Goal: Information Seeking & Learning: Learn about a topic

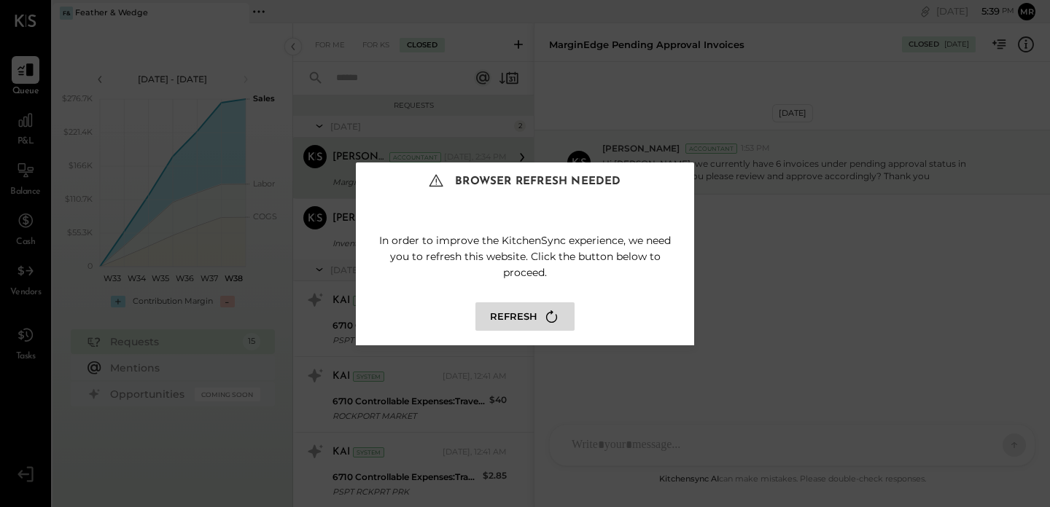
click at [524, 309] on button "Refresh" at bounding box center [524, 317] width 99 height 28
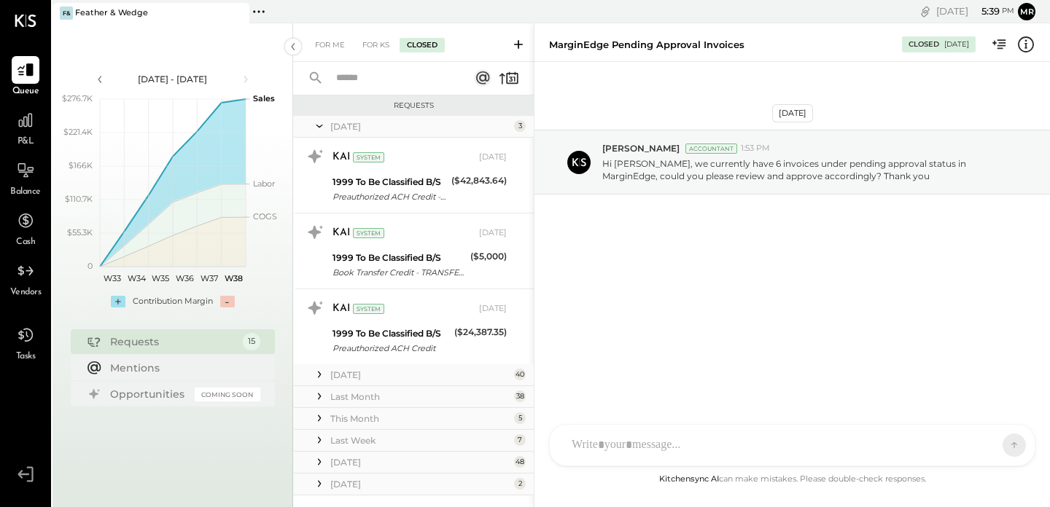
click at [319, 126] on icon at bounding box center [319, 126] width 15 height 36
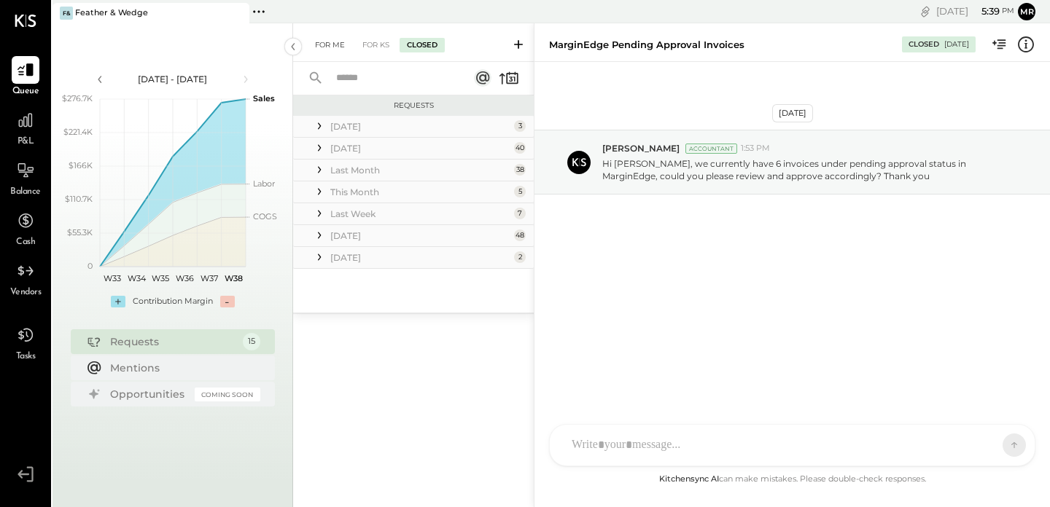
click at [327, 44] on div "For Me" at bounding box center [330, 45] width 44 height 15
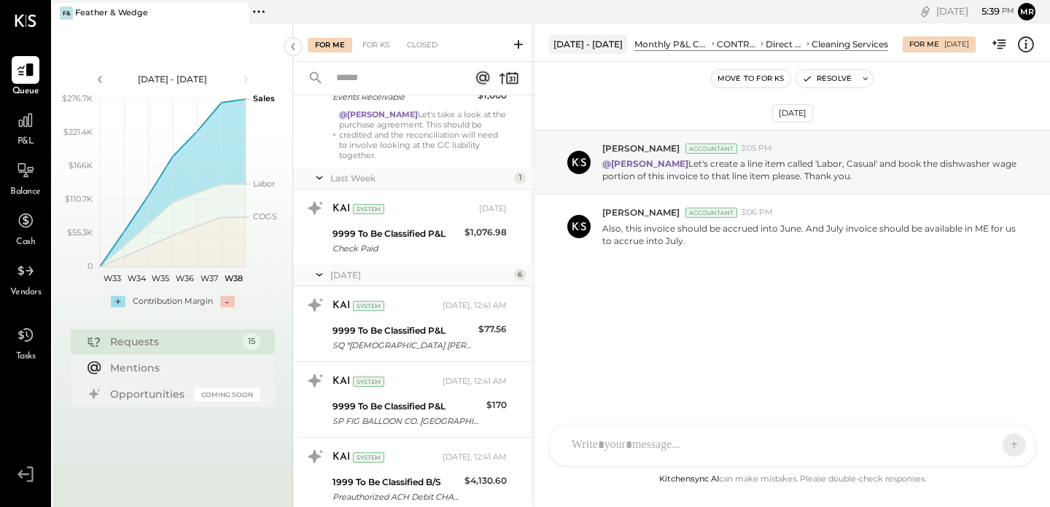
scroll to position [825, 0]
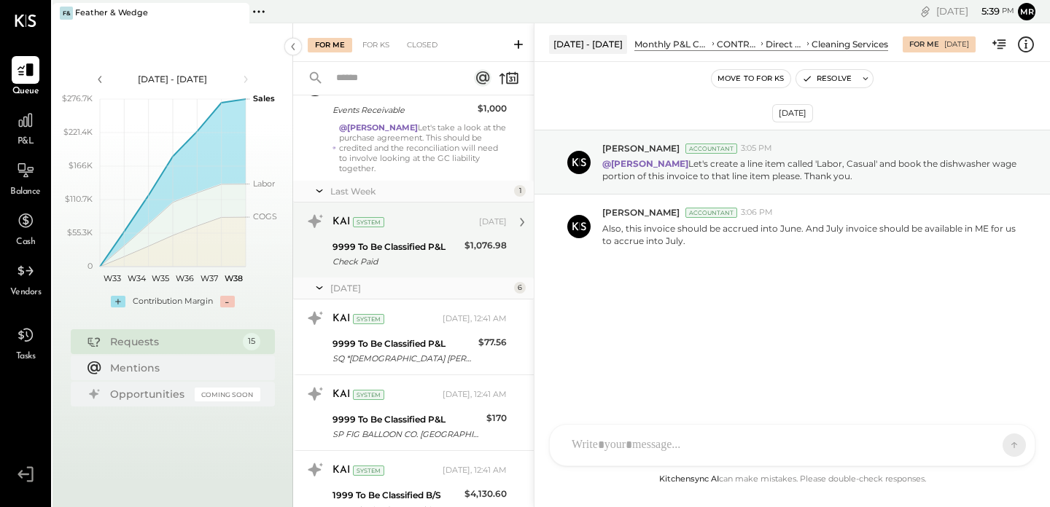
click at [421, 226] on div "KAI System [DATE] 9999 To Be Classified P&L Check Paid $1,076.98 Please provide…" at bounding box center [419, 240] width 174 height 61
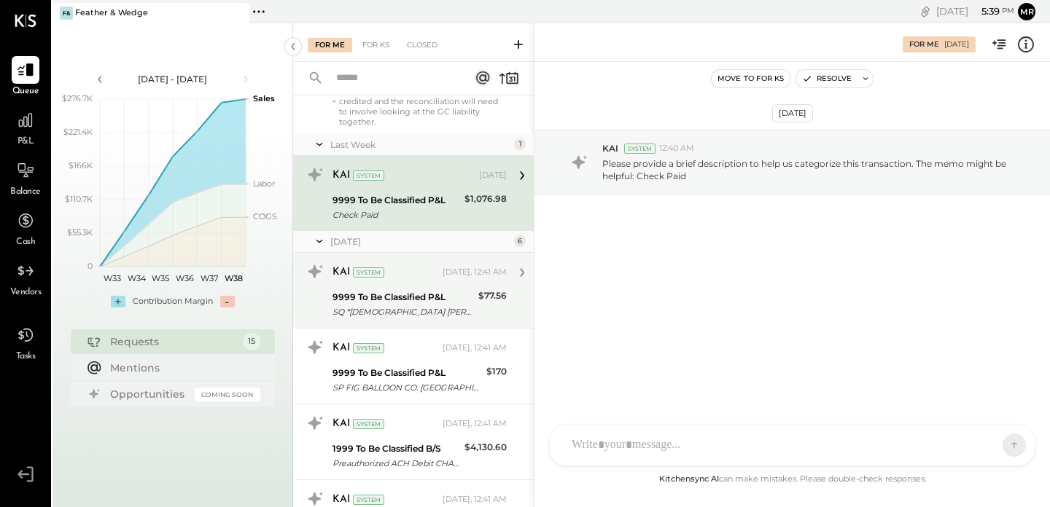
scroll to position [876, 0]
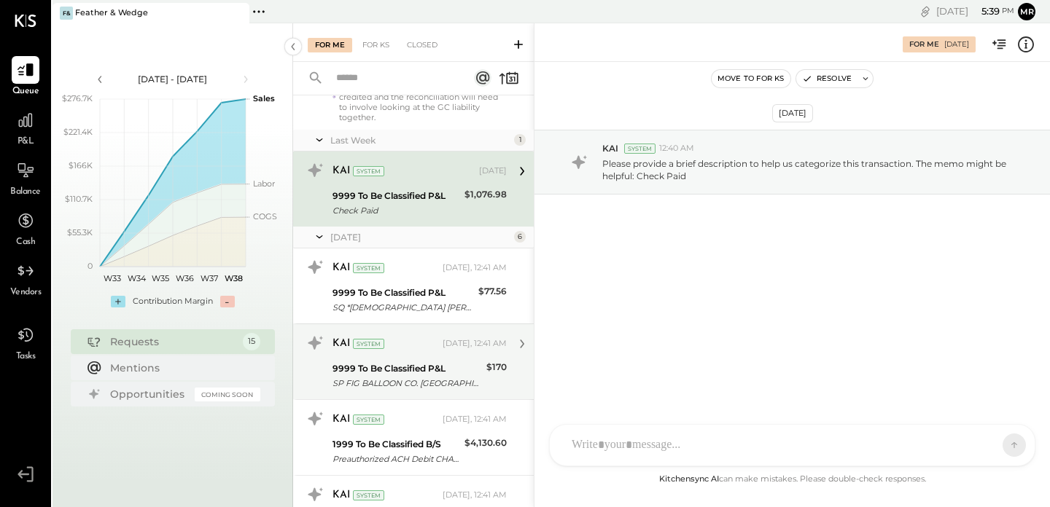
click at [438, 376] on div "SP FIG BALLOON CO. [GEOGRAPHIC_DATA]. MA" at bounding box center [406, 383] width 149 height 15
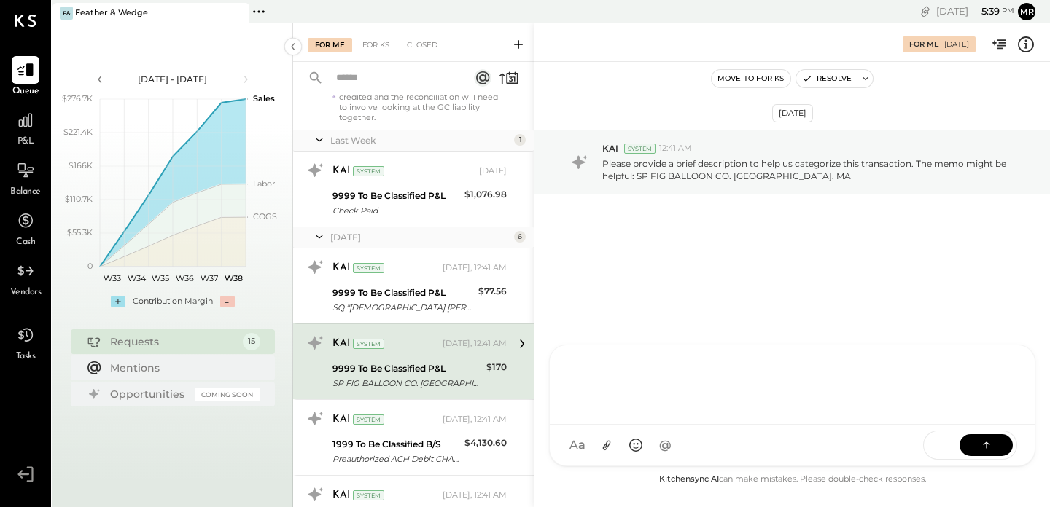
click at [624, 452] on div "RS [PERSON_NAME] TM [PERSON_NAME] ID [PERSON_NAME] Del [PERSON_NAME] M mr.[PERS…" at bounding box center [792, 406] width 486 height 122
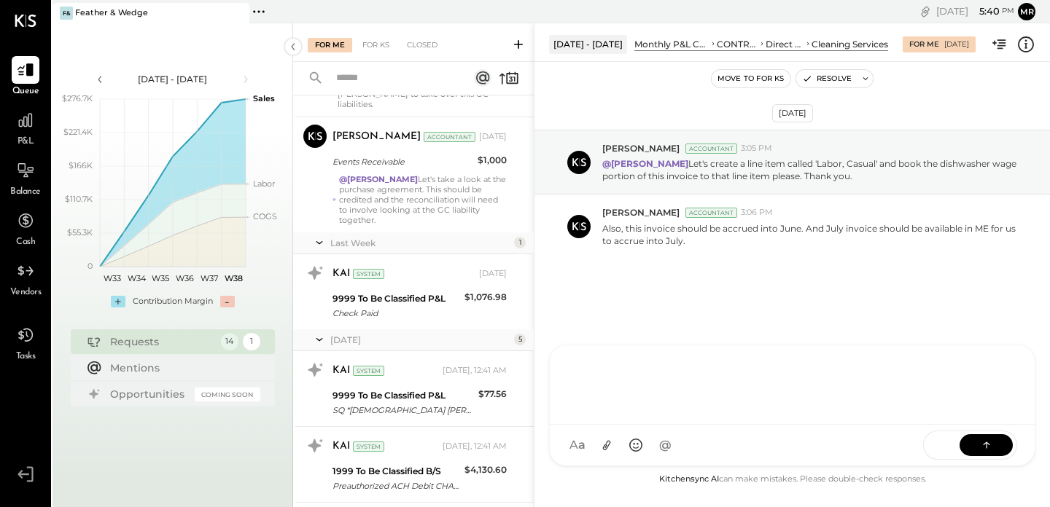
scroll to position [776, 0]
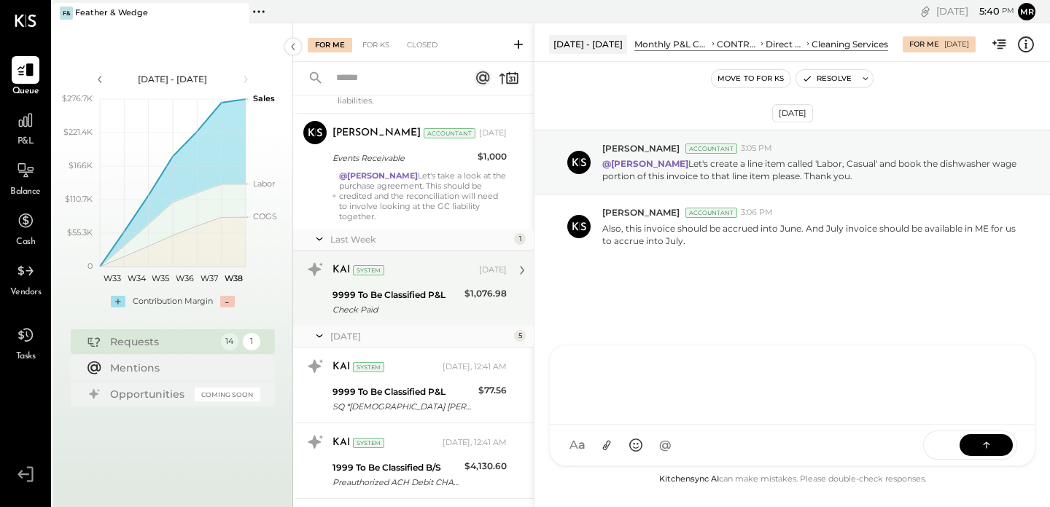
click at [407, 288] on div "9999 To Be Classified P&L" at bounding box center [396, 295] width 128 height 15
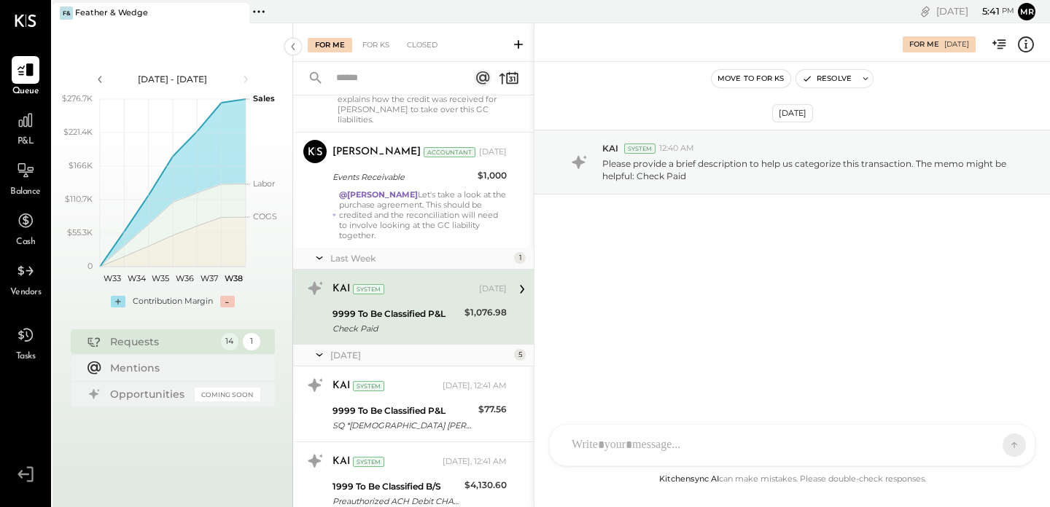
scroll to position [755, 0]
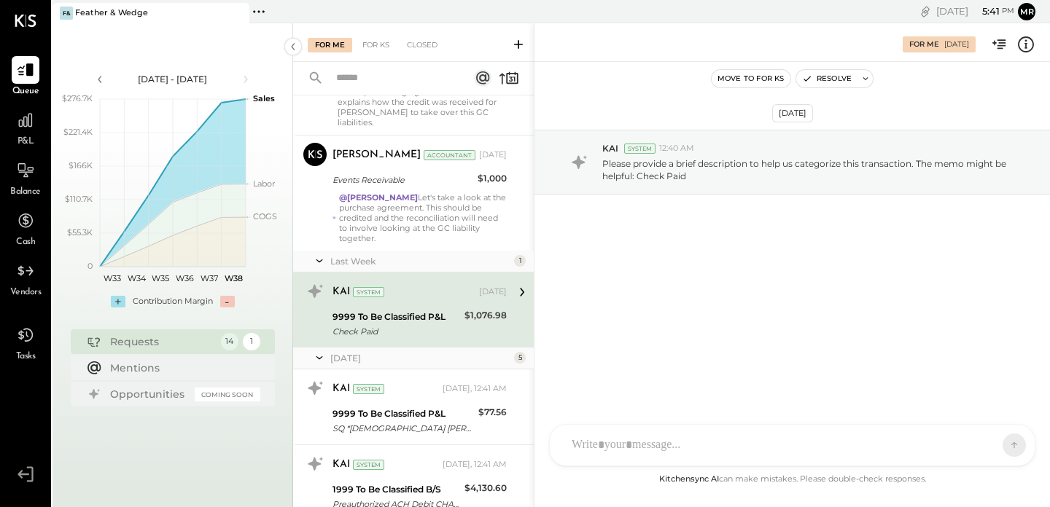
click at [621, 443] on div "RS [PERSON_NAME] TM [PERSON_NAME] ID [PERSON_NAME] Del [PERSON_NAME] M mr.[PERS…" at bounding box center [792, 445] width 486 height 42
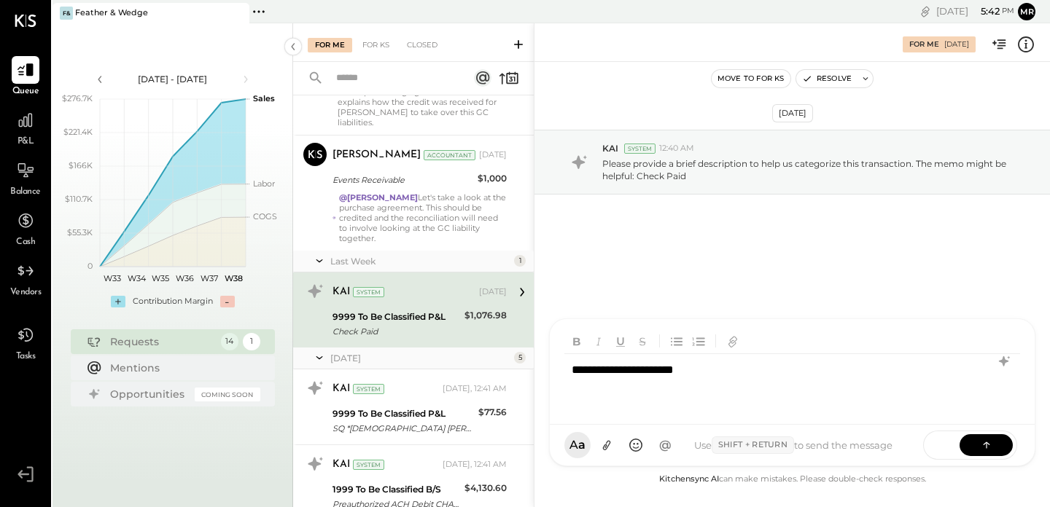
click at [686, 363] on div "**********" at bounding box center [792, 383] width 456 height 58
drag, startPoint x: 703, startPoint y: 366, endPoint x: 670, endPoint y: 365, distance: 32.8
click at [670, 365] on div "**********" at bounding box center [792, 383] width 456 height 58
click at [986, 448] on icon at bounding box center [986, 444] width 15 height 15
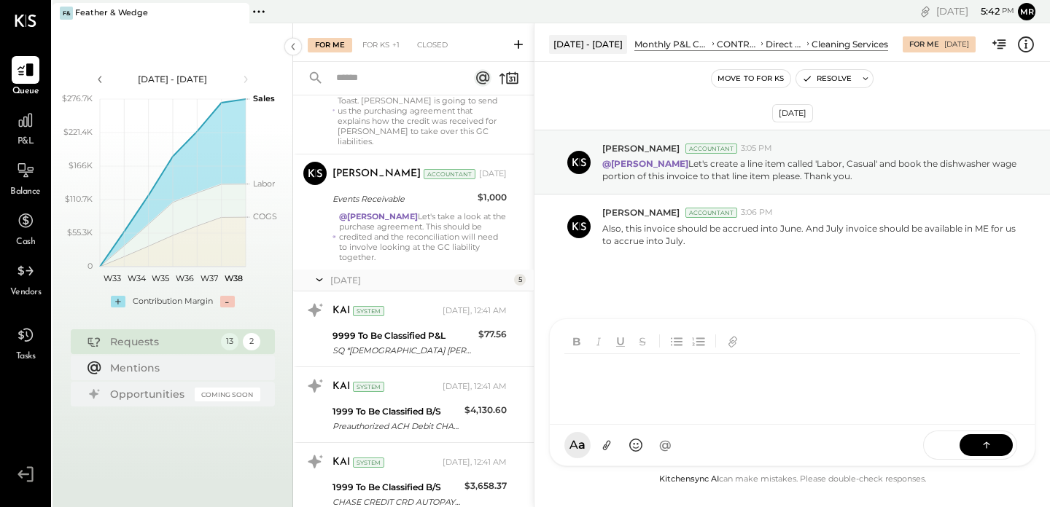
scroll to position [730, 0]
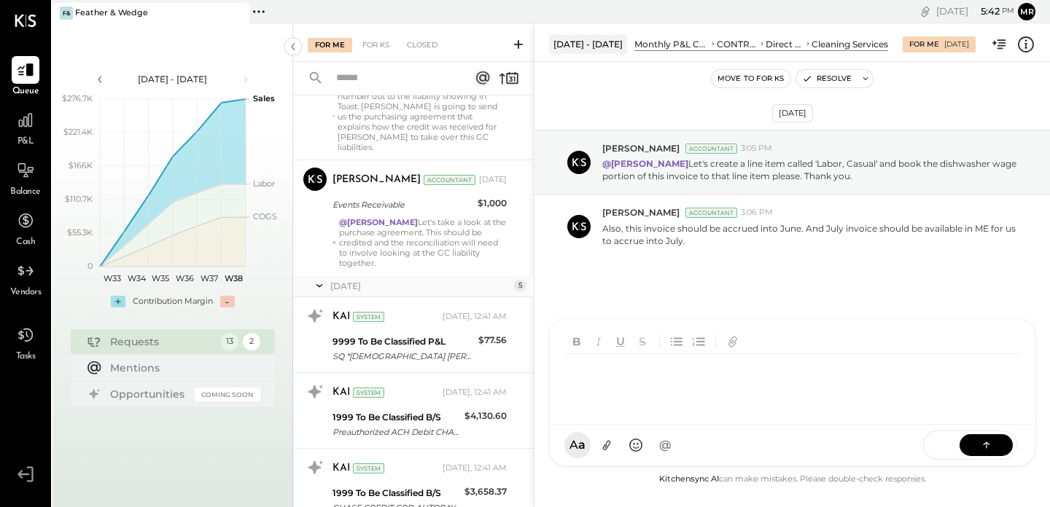
click at [453, 349] on div "SQ *[DEMOGRAPHIC_DATA] [PERSON_NAME][GEOGRAPHIC_DATA]" at bounding box center [402, 356] width 141 height 15
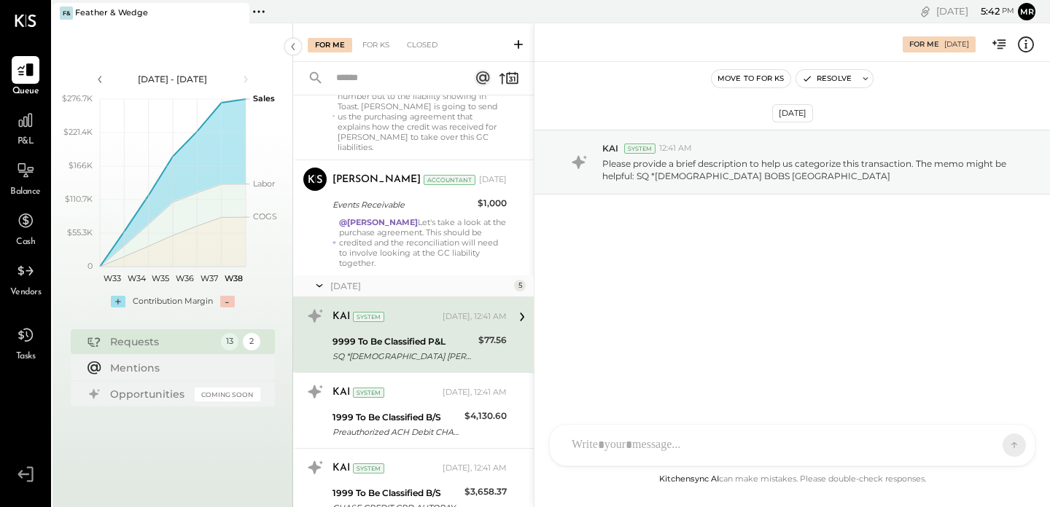
click at [630, 449] on div "RS [PERSON_NAME] TM [PERSON_NAME] ID [PERSON_NAME] Del [PERSON_NAME] M mr.[PERS…" at bounding box center [792, 445] width 486 height 42
click at [991, 445] on icon at bounding box center [986, 444] width 15 height 15
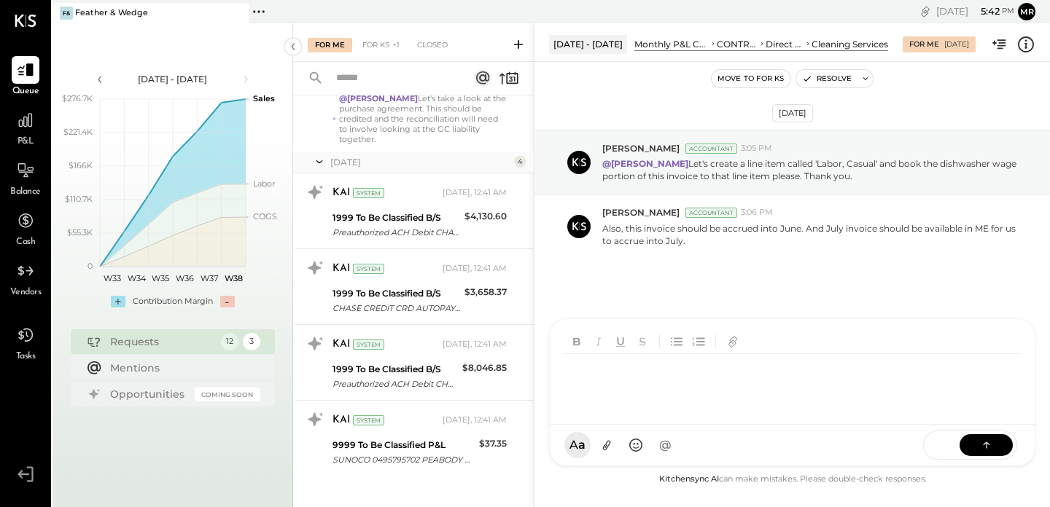
scroll to position [857, 0]
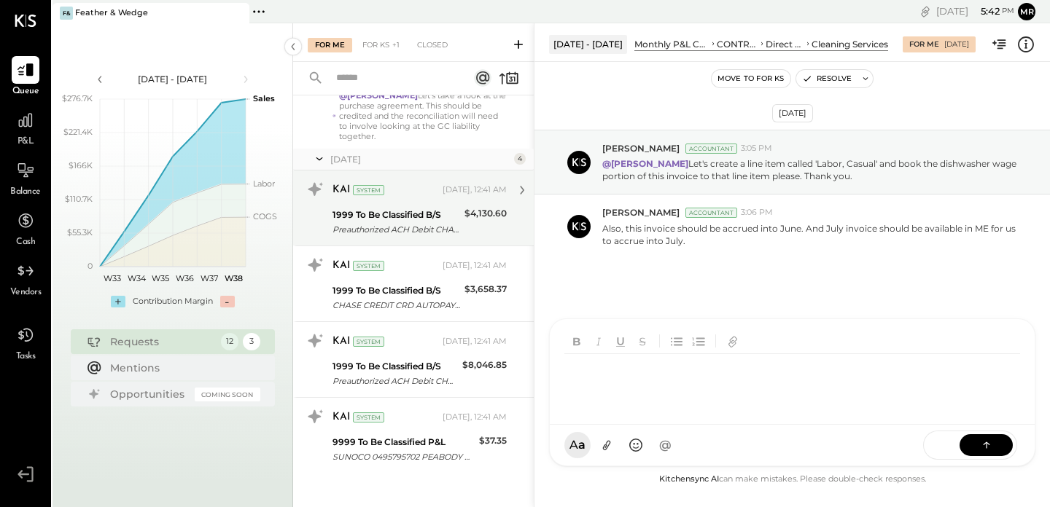
click at [362, 189] on div "KAI System [DATE], 12:41 AM" at bounding box center [419, 190] width 174 height 20
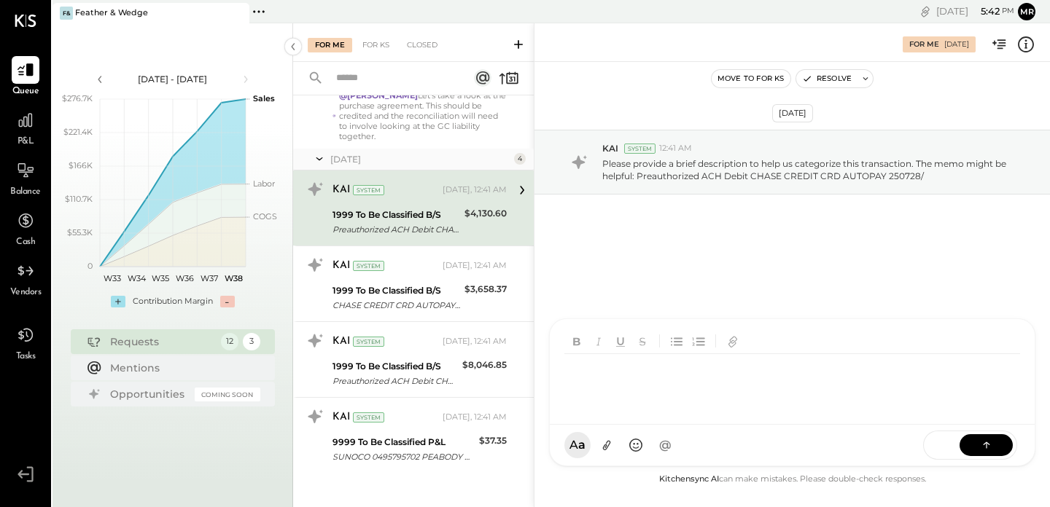
click at [669, 446] on div "RS [PERSON_NAME] TM [PERSON_NAME] ID [PERSON_NAME] Del [PERSON_NAME] M mr.[PERS…" at bounding box center [792, 393] width 486 height 148
click at [594, 370] on div "**********" at bounding box center [792, 383] width 456 height 58
click at [994, 434] on button at bounding box center [985, 445] width 53 height 22
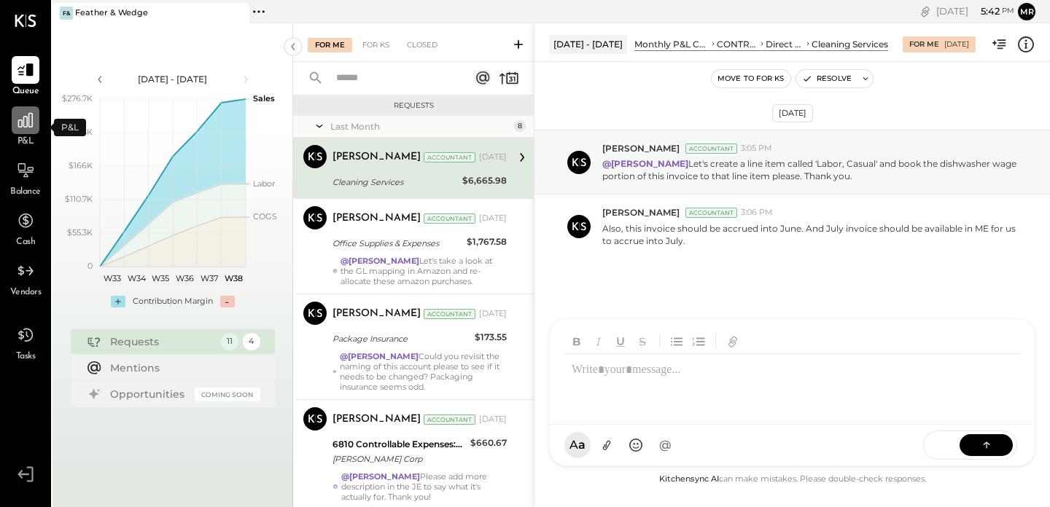
click at [23, 122] on icon at bounding box center [25, 120] width 19 height 19
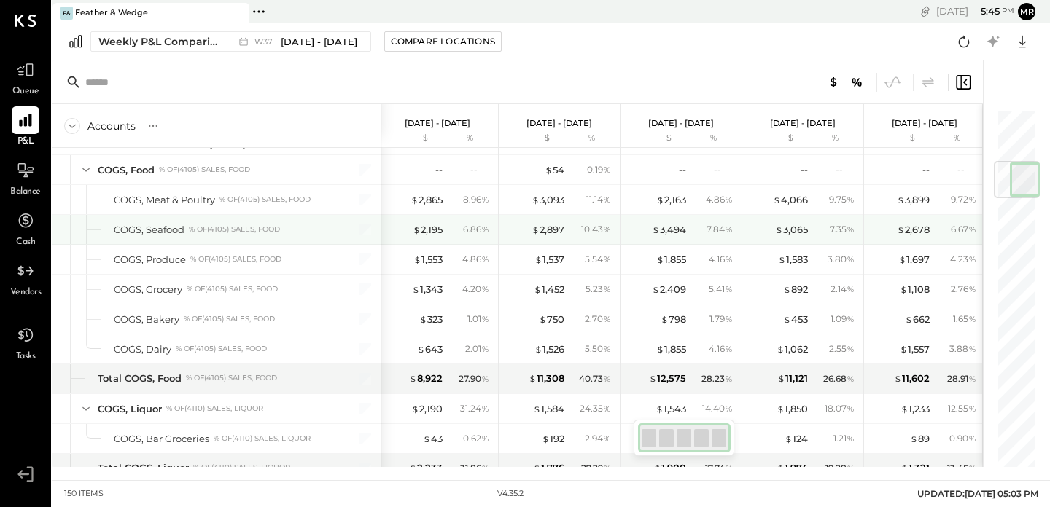
scroll to position [445, 0]
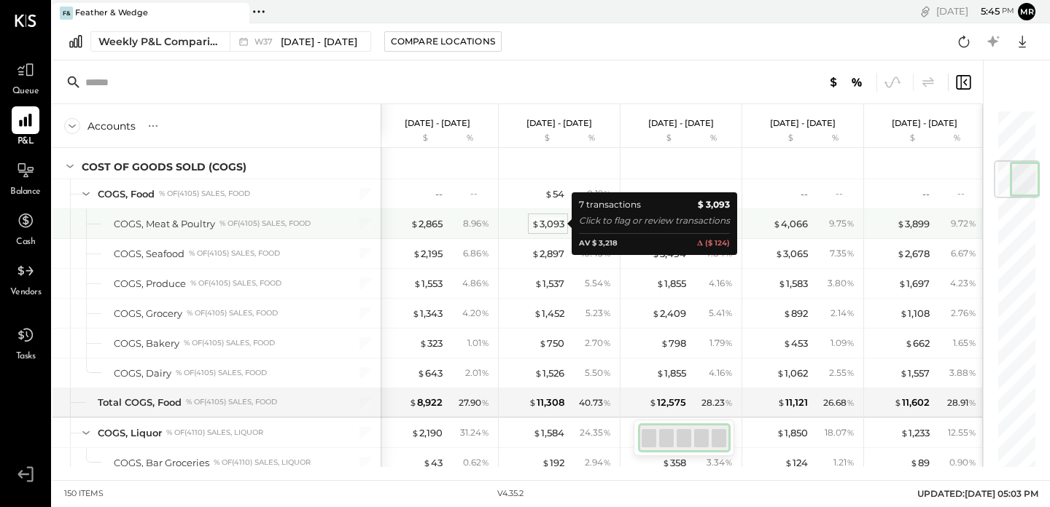
click at [551, 226] on div "$ 3,093" at bounding box center [547, 224] width 33 height 14
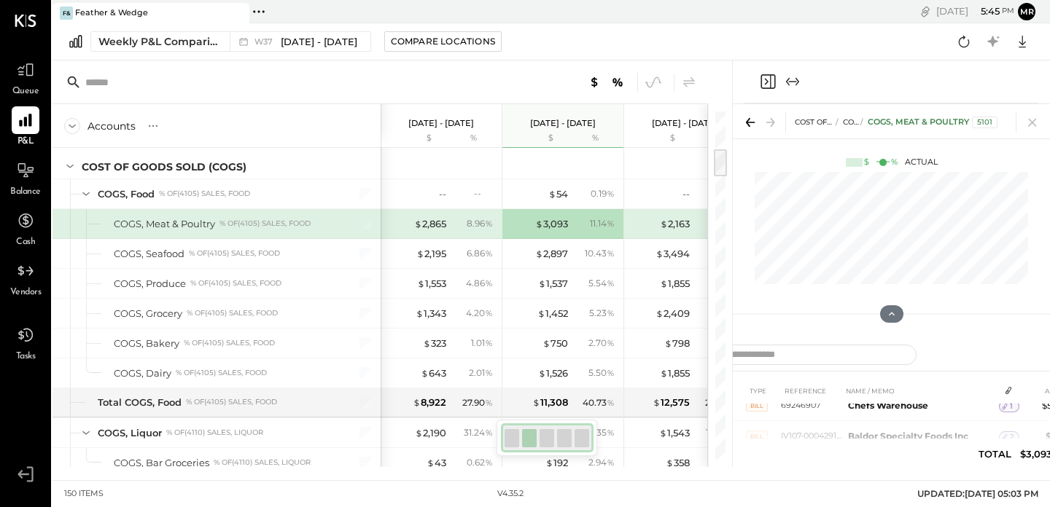
scroll to position [53, 0]
click at [790, 83] on icon "Expand panel (e)" at bounding box center [792, 81] width 17 height 17
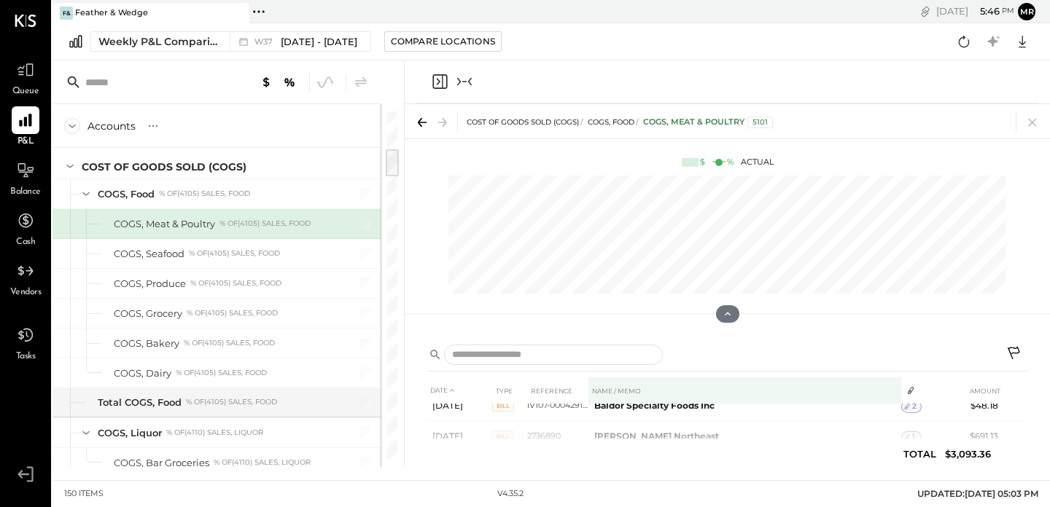
scroll to position [55, 0]
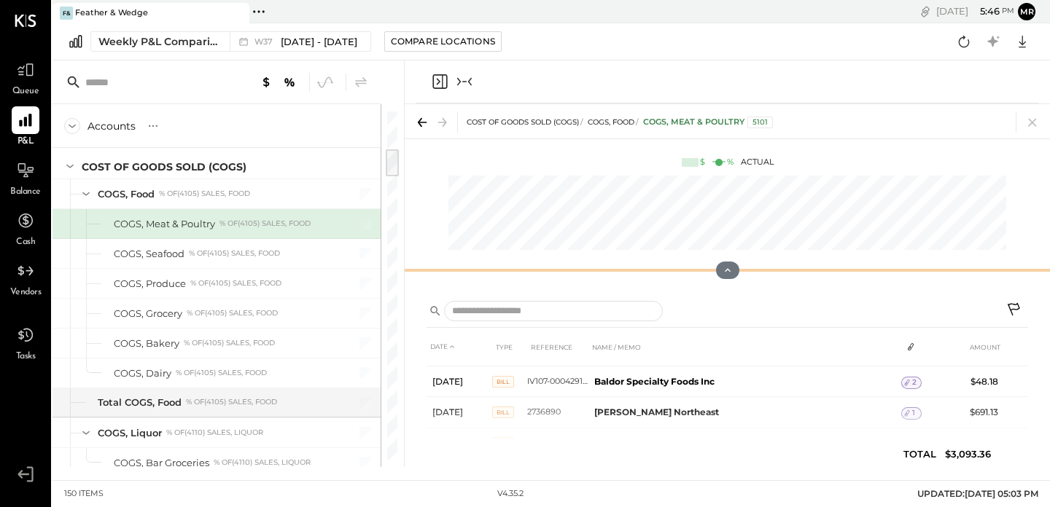
click at [764, 228] on div "COST OF GOODS SOLD (COGS) COGS, Food COGS, Meat & Poultry 5101 $ % Actual" at bounding box center [727, 197] width 645 height 187
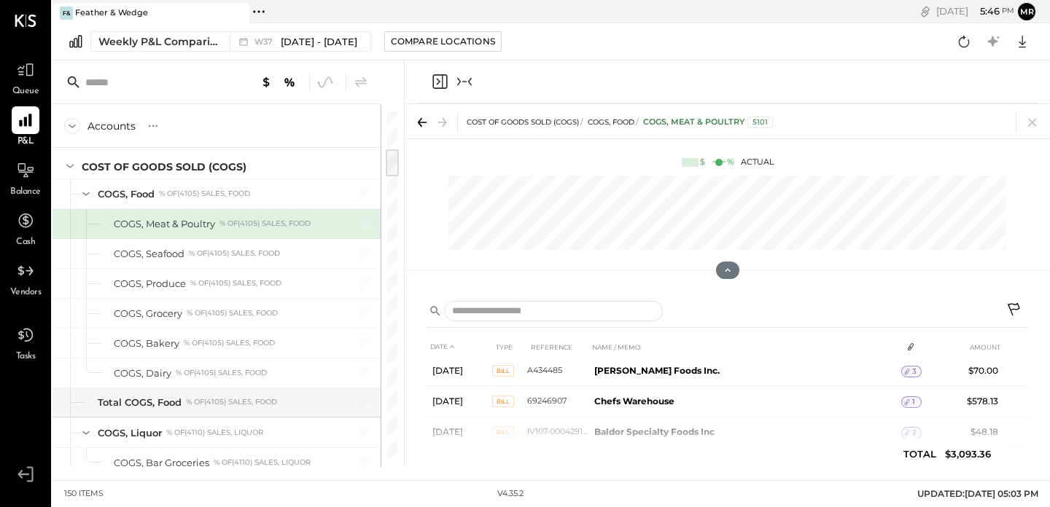
scroll to position [0, 0]
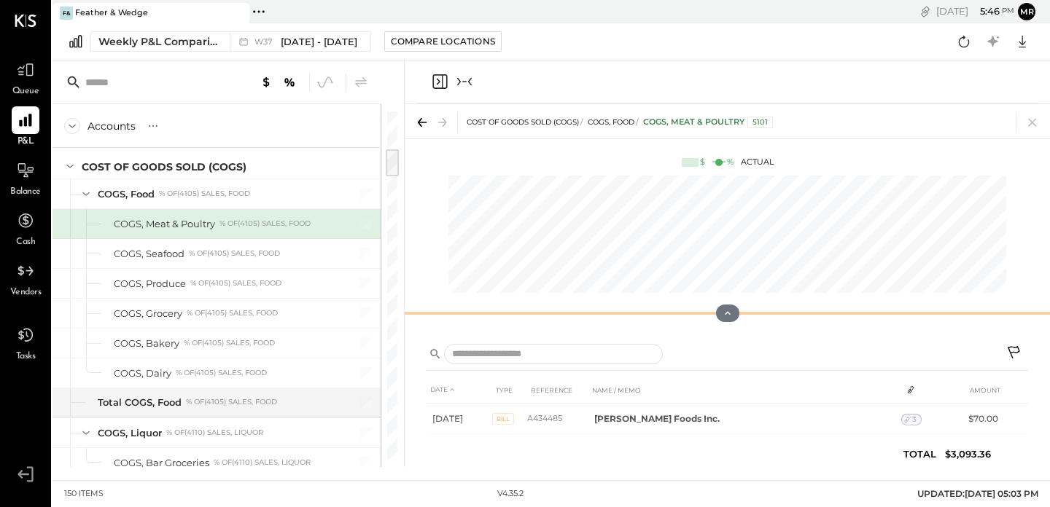
drag, startPoint x: 722, startPoint y: 271, endPoint x: 732, endPoint y: 314, distance: 44.0
click at [732, 314] on icon at bounding box center [728, 314] width 12 height 12
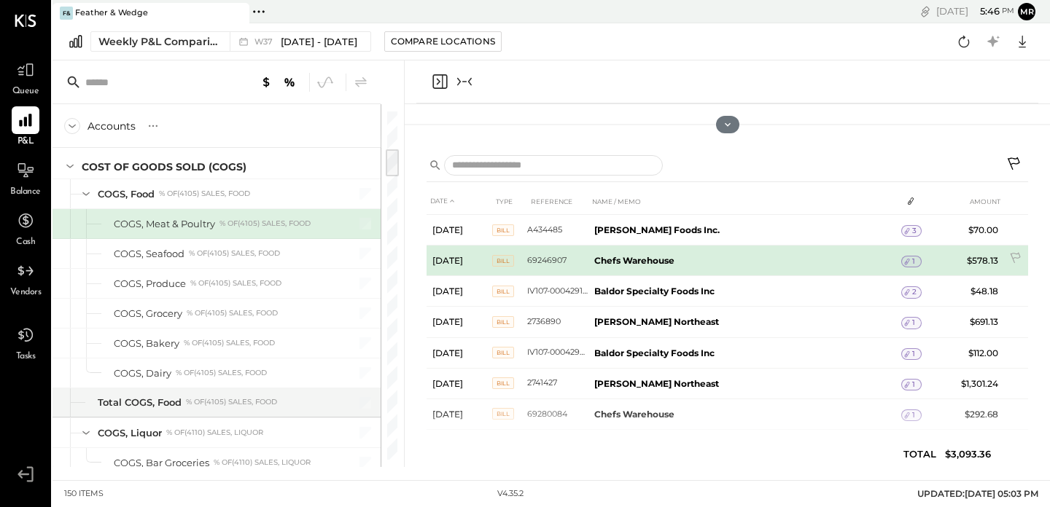
click at [908, 260] on icon at bounding box center [907, 262] width 10 height 10
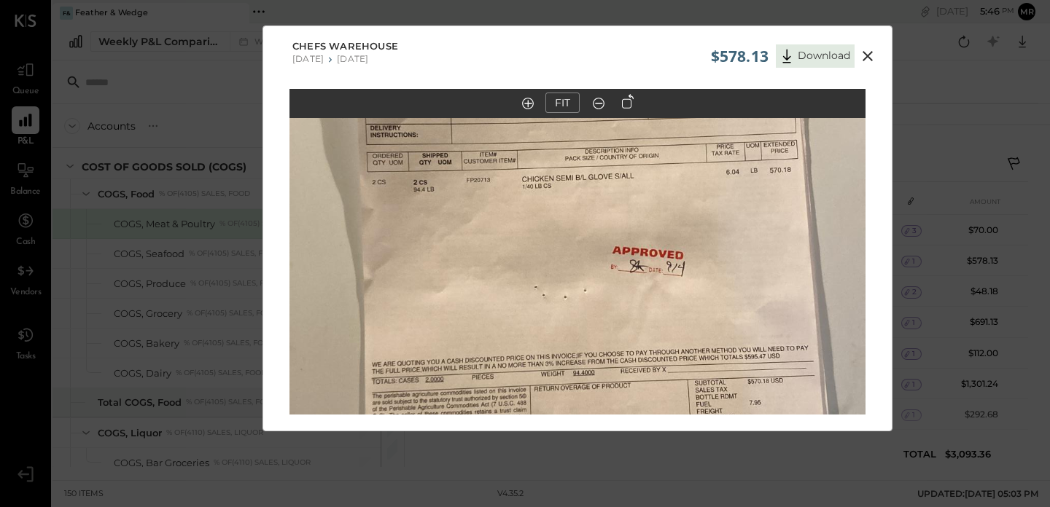
click at [873, 57] on icon at bounding box center [867, 55] width 17 height 17
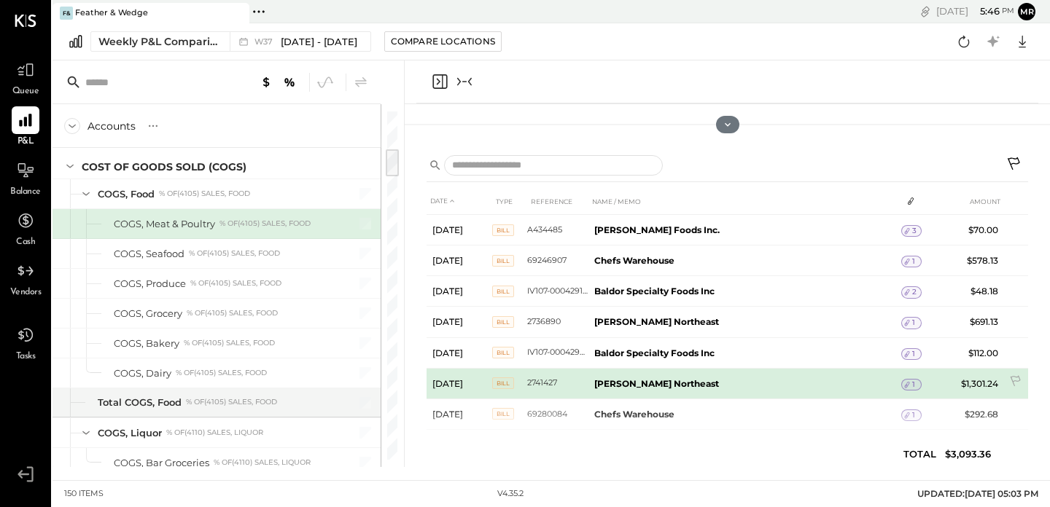
click at [967, 383] on td "$1,301.24" at bounding box center [976, 383] width 56 height 31
click at [907, 386] on icon at bounding box center [907, 385] width 10 height 10
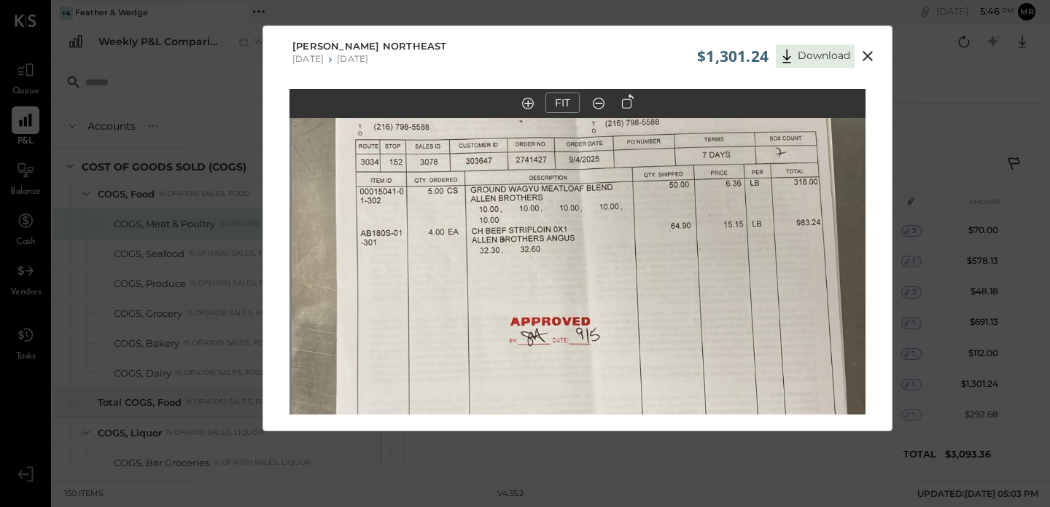
drag, startPoint x: 598, startPoint y: 189, endPoint x: 599, endPoint y: 258, distance: 69.3
click at [599, 258] on img at bounding box center [580, 306] width 576 height 1024
click at [865, 52] on icon at bounding box center [867, 55] width 17 height 17
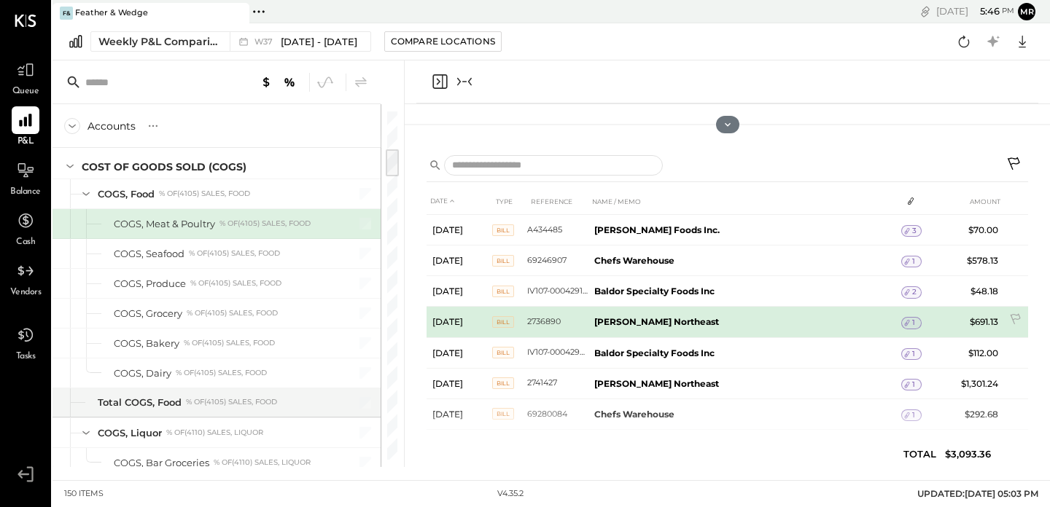
click at [912, 321] on span "1" at bounding box center [913, 323] width 3 height 10
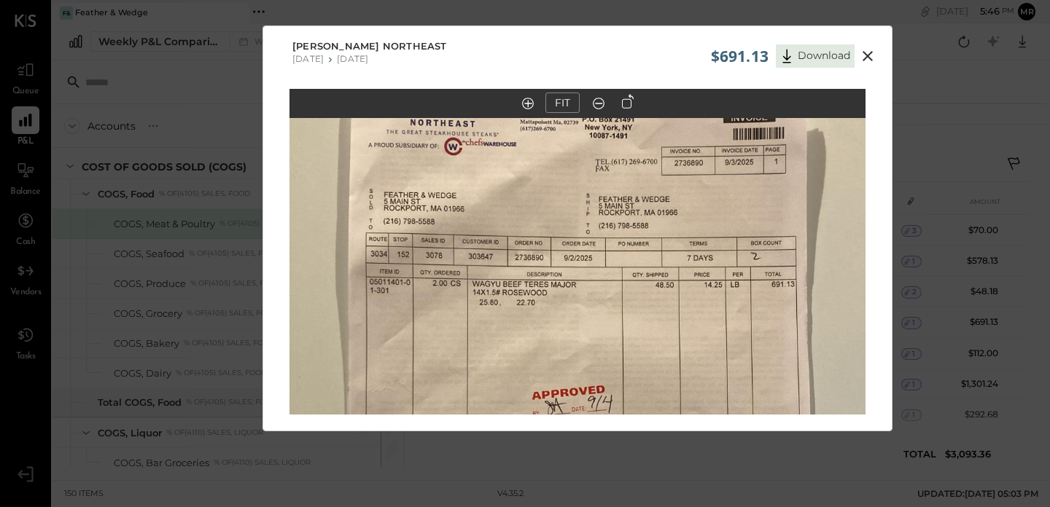
drag, startPoint x: 571, startPoint y: 254, endPoint x: 569, endPoint y: 400, distance: 146.5
click at [566, 427] on div "FIT" at bounding box center [577, 279] width 628 height 381
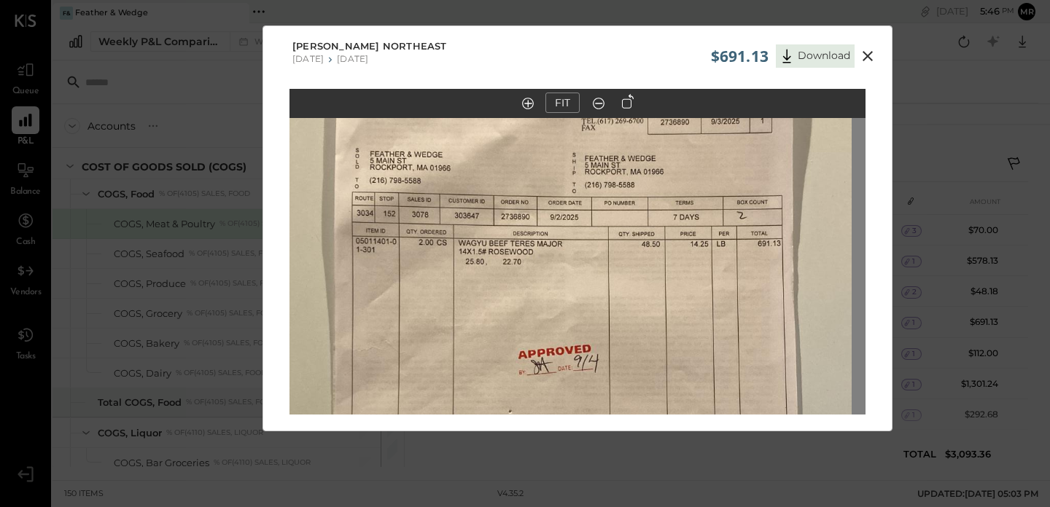
click at [560, 378] on img at bounding box center [564, 353] width 576 height 1024
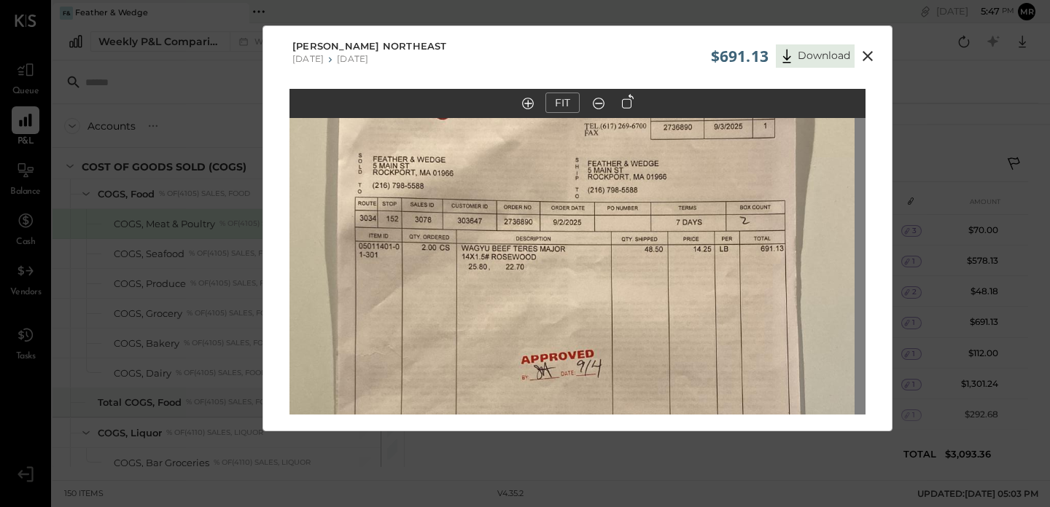
click at [870, 69] on div "[PERSON_NAME] Northeast [DATE] [DATE]" at bounding box center [577, 51] width 628 height 51
click at [870, 52] on icon at bounding box center [867, 56] width 10 height 10
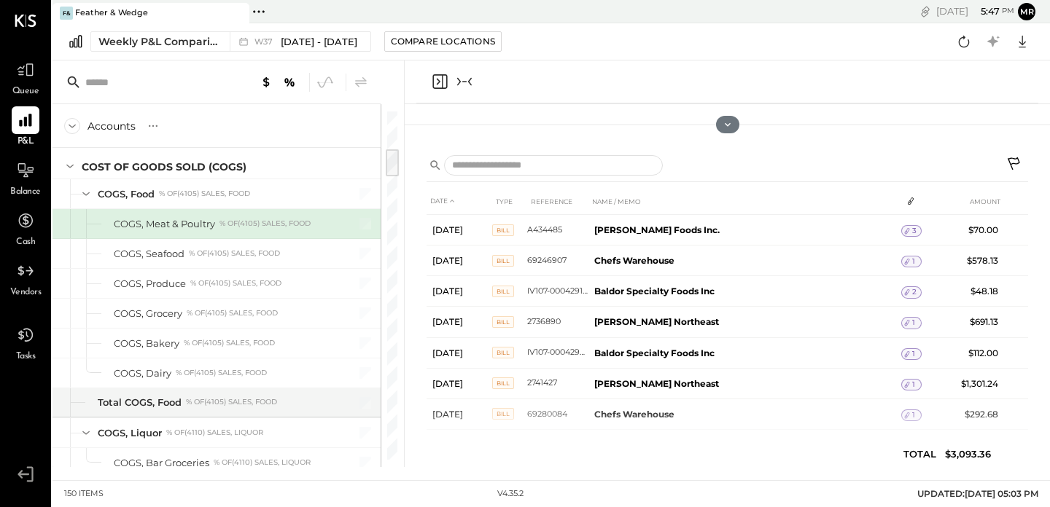
click at [440, 75] on icon "Close panel" at bounding box center [439, 81] width 15 height 15
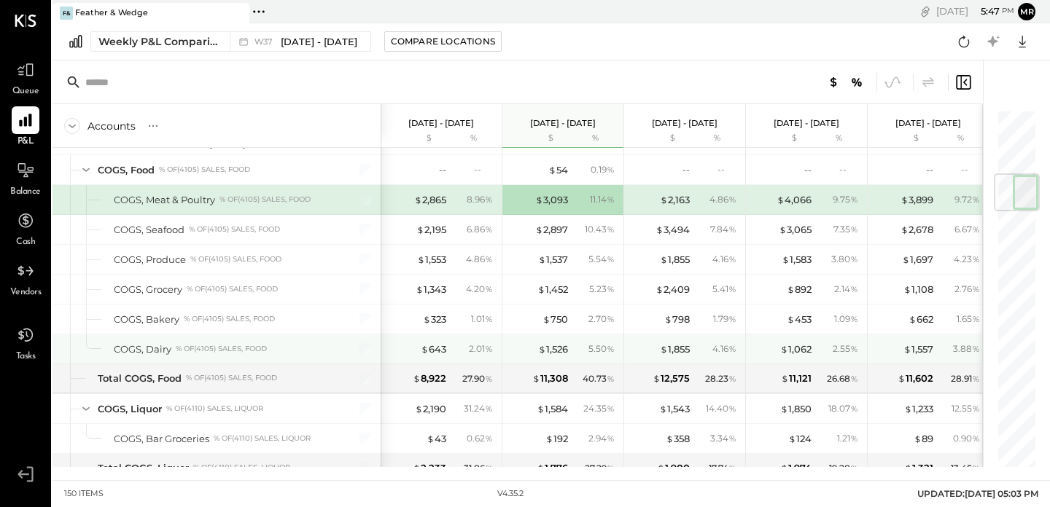
scroll to position [556, 0]
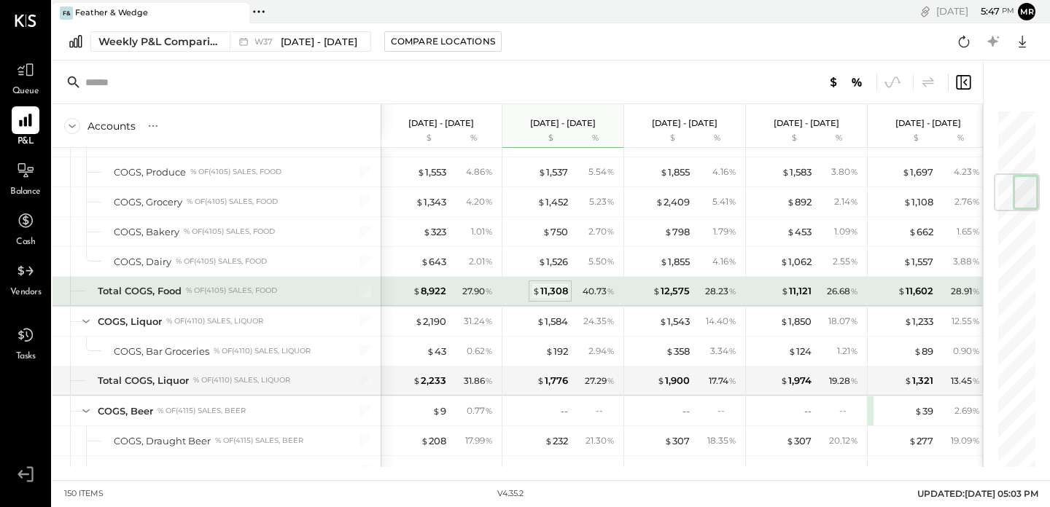
click at [558, 292] on div "$ 11,308" at bounding box center [550, 291] width 36 height 14
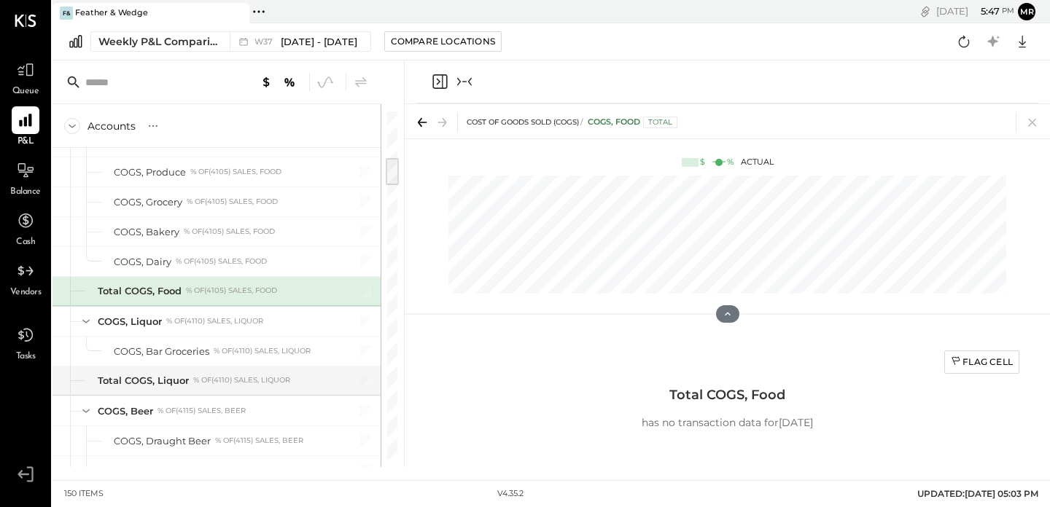
click at [445, 80] on icon "Close panel" at bounding box center [439, 81] width 17 height 17
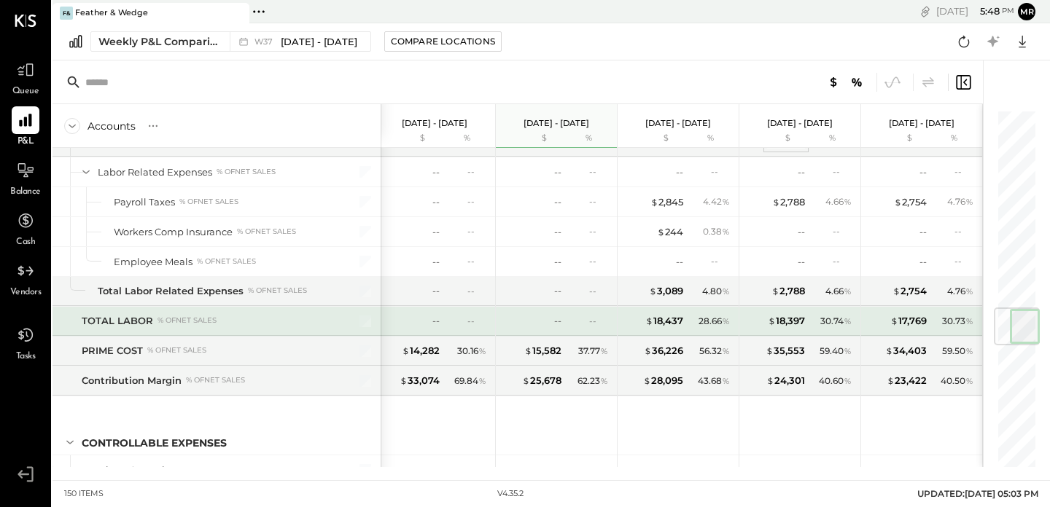
scroll to position [1718, 0]
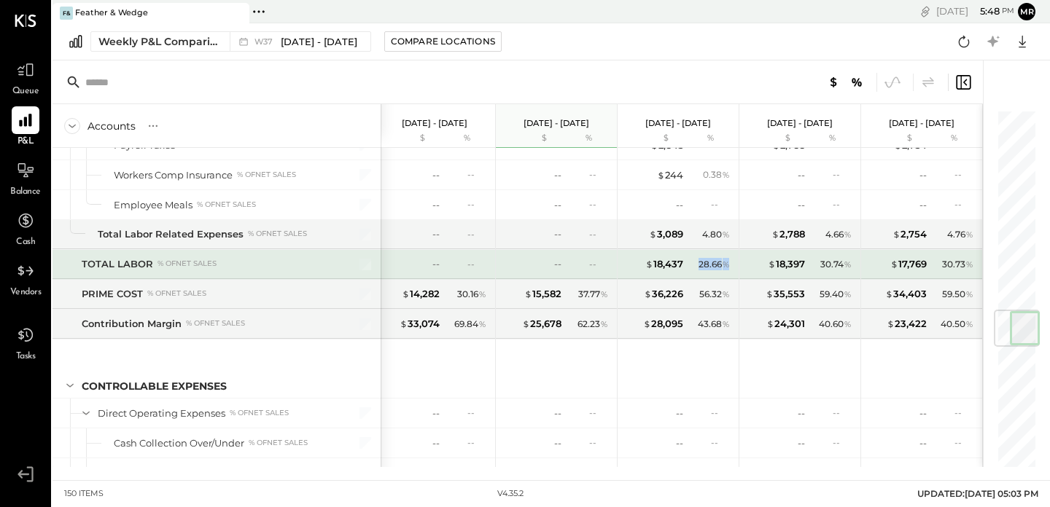
drag, startPoint x: 731, startPoint y: 264, endPoint x: 695, endPoint y: 264, distance: 35.7
click at [695, 264] on div "28.66 %" at bounding box center [710, 264] width 47 height 13
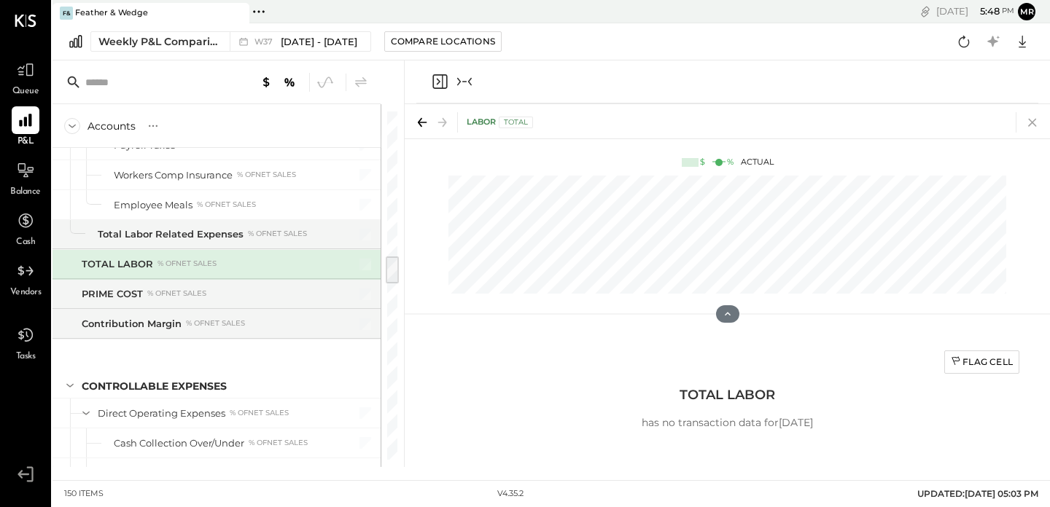
click at [1031, 121] on icon at bounding box center [1032, 123] width 8 height 8
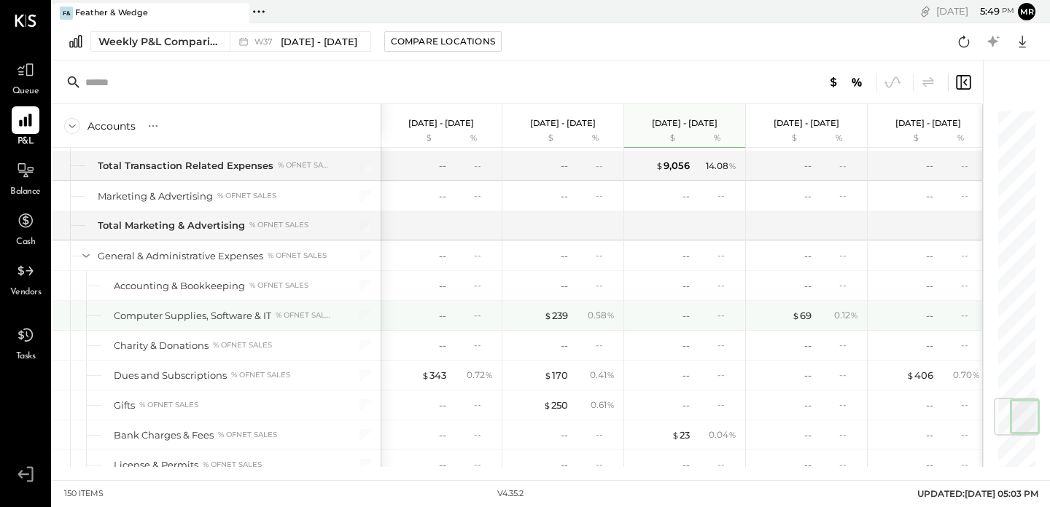
scroll to position [2471, 0]
